Goal: Information Seeking & Learning: Learn about a topic

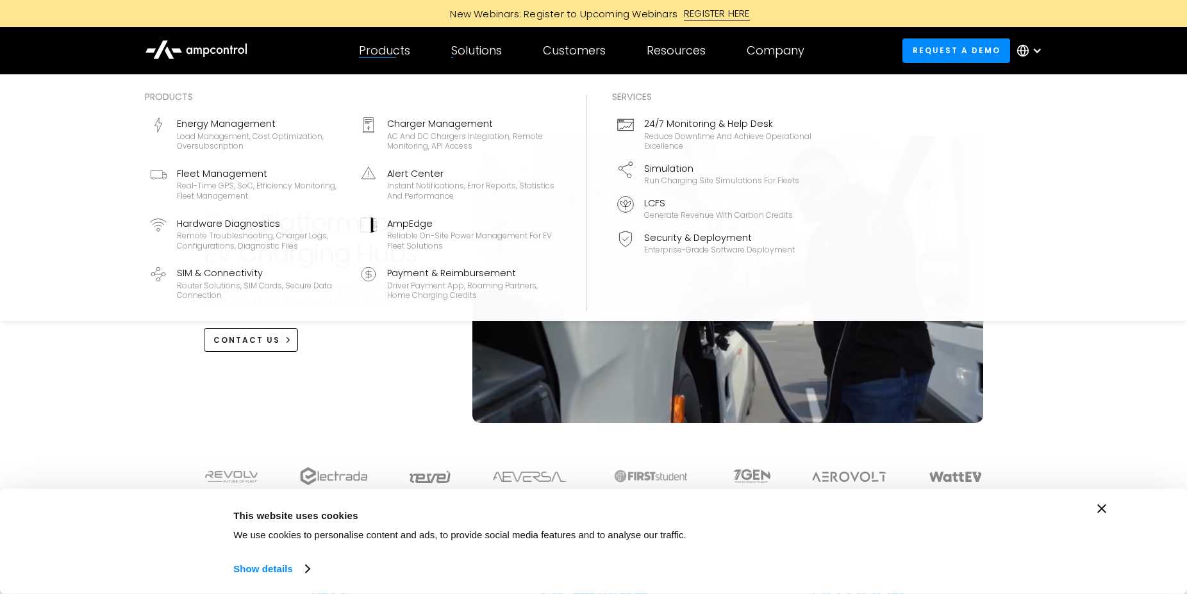
click at [399, 58] on div "Products" at bounding box center [384, 51] width 51 height 14
click at [344, 205] on link "Fleet Management Real-time GPS, SoC, efficiency monitoring, fleet management" at bounding box center [247, 184] width 205 height 45
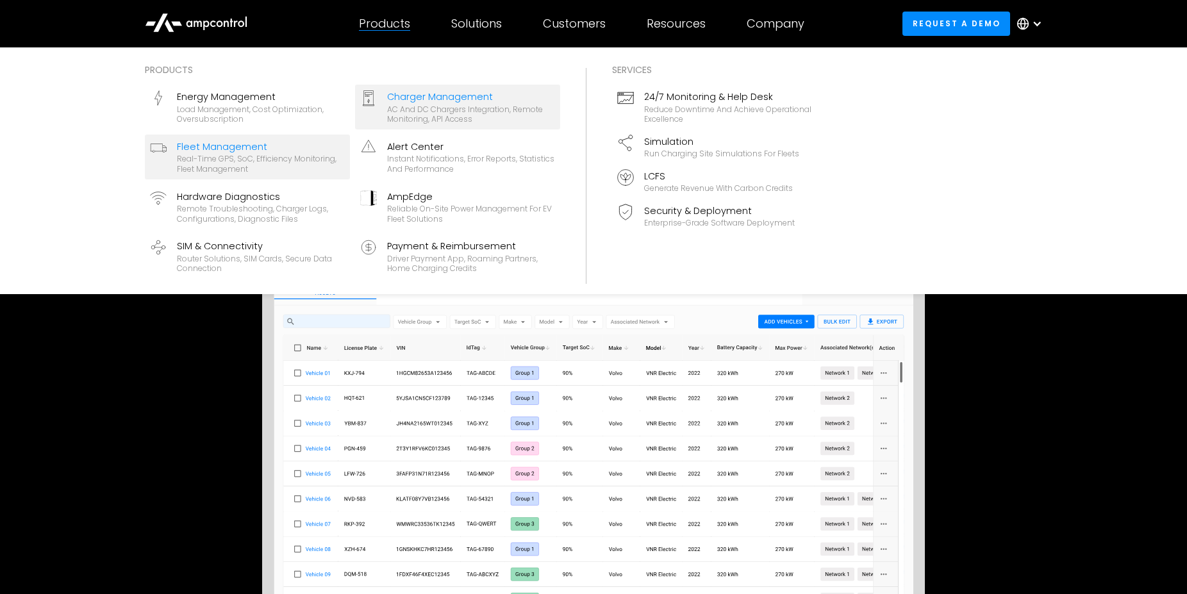
click at [454, 103] on div "Charger Management" at bounding box center [471, 97] width 168 height 14
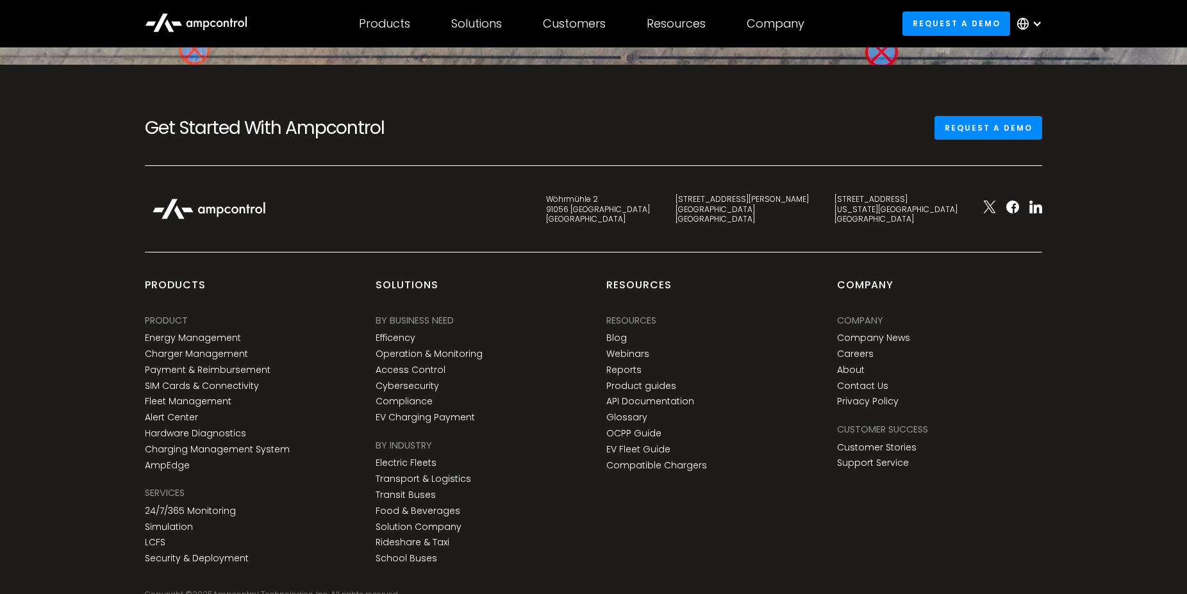
scroll to position [4862, 0]
